Goal: Transaction & Acquisition: Purchase product/service

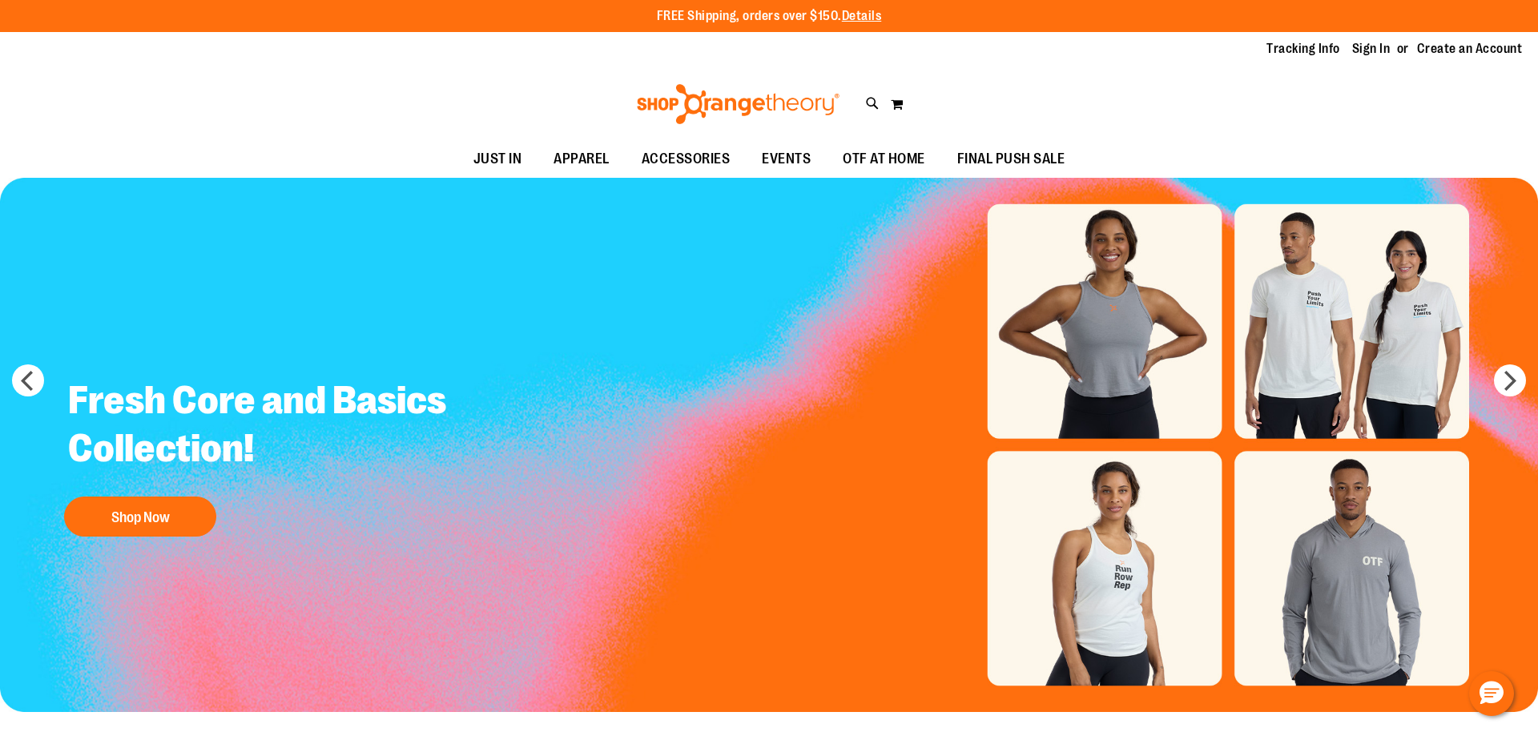
drag, startPoint x: 875, startPoint y: 111, endPoint x: 862, endPoint y: 110, distance: 13.6
click at [870, 109] on icon at bounding box center [873, 104] width 14 height 18
type input "********"
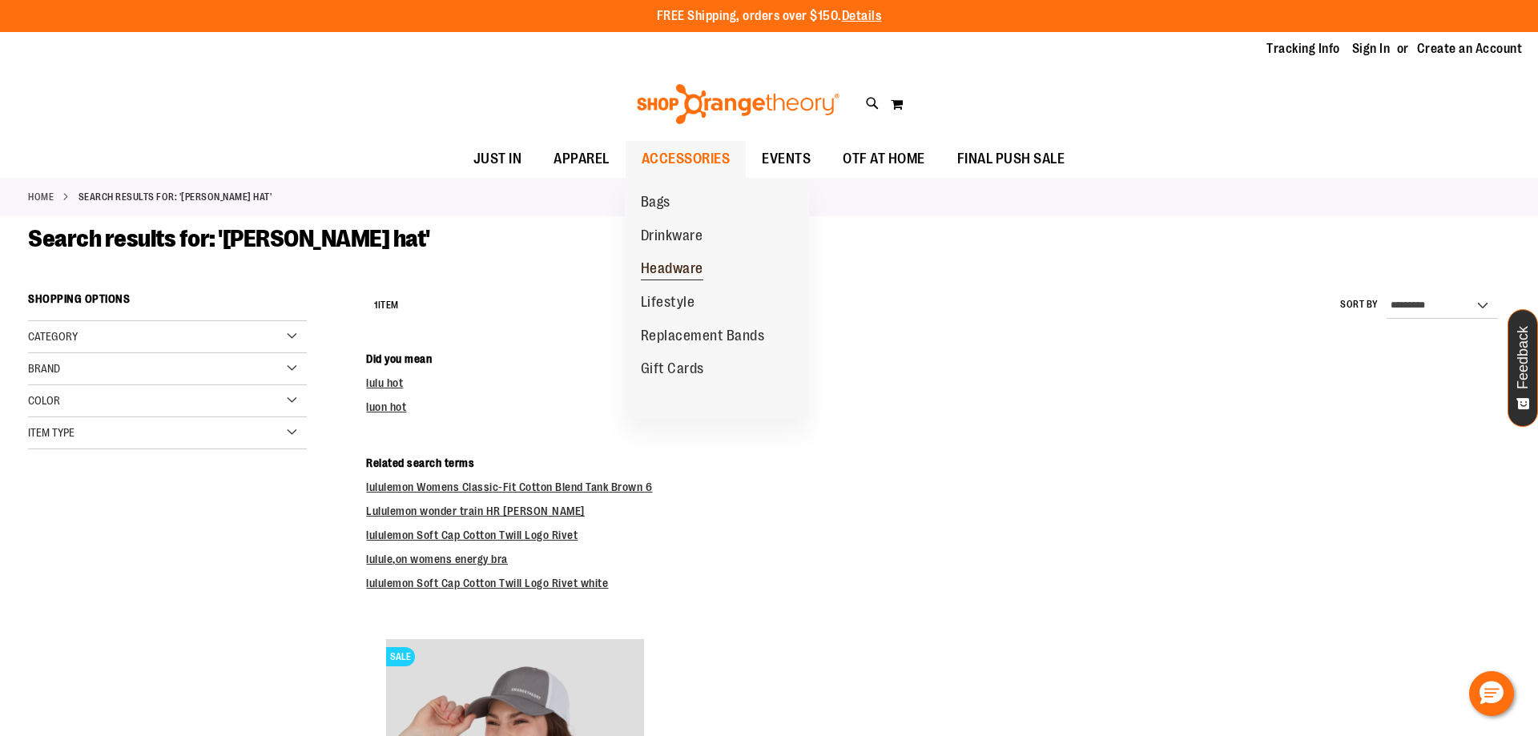
click at [680, 270] on span "Headware" at bounding box center [672, 270] width 62 height 20
